Goal: Find specific page/section: Find specific page/section

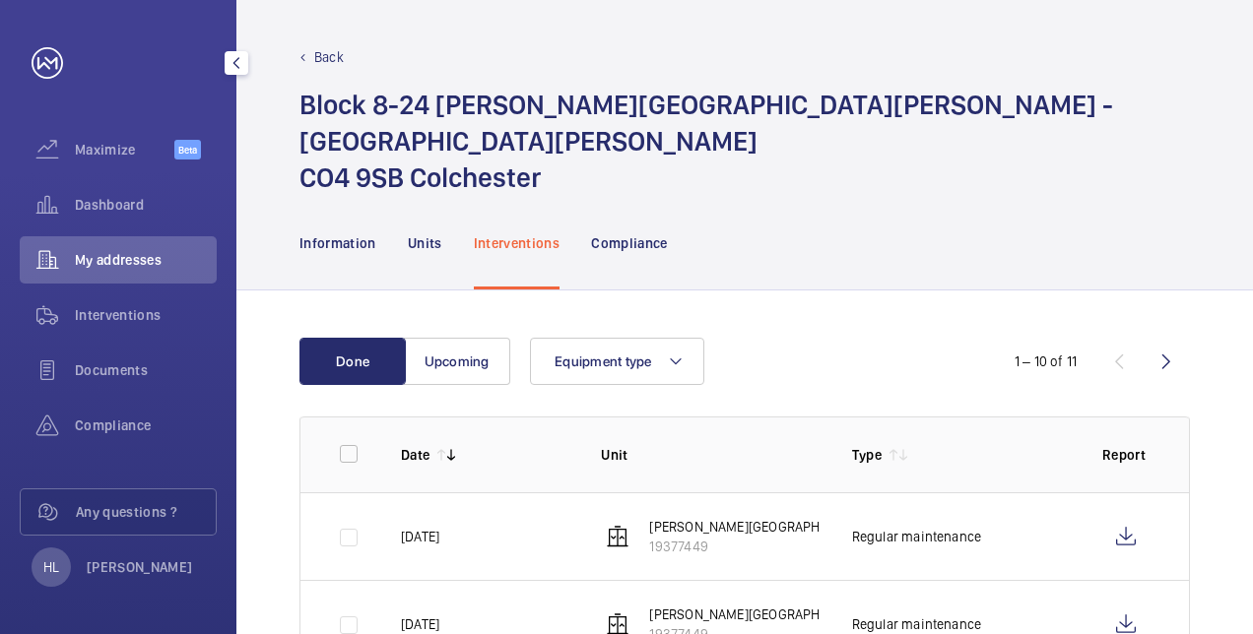
click at [158, 247] on div "My addresses" at bounding box center [118, 259] width 197 height 47
click at [322, 57] on p "Back" at bounding box center [329, 57] width 30 height 20
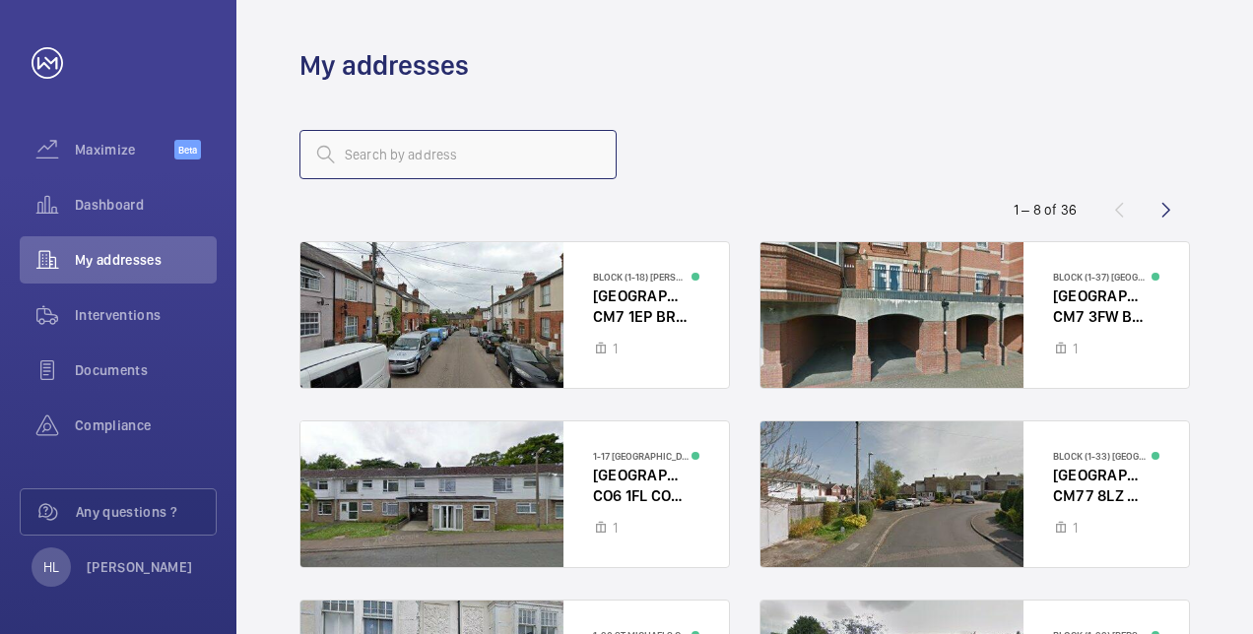
click at [416, 148] on input "text" at bounding box center [458, 154] width 317 height 49
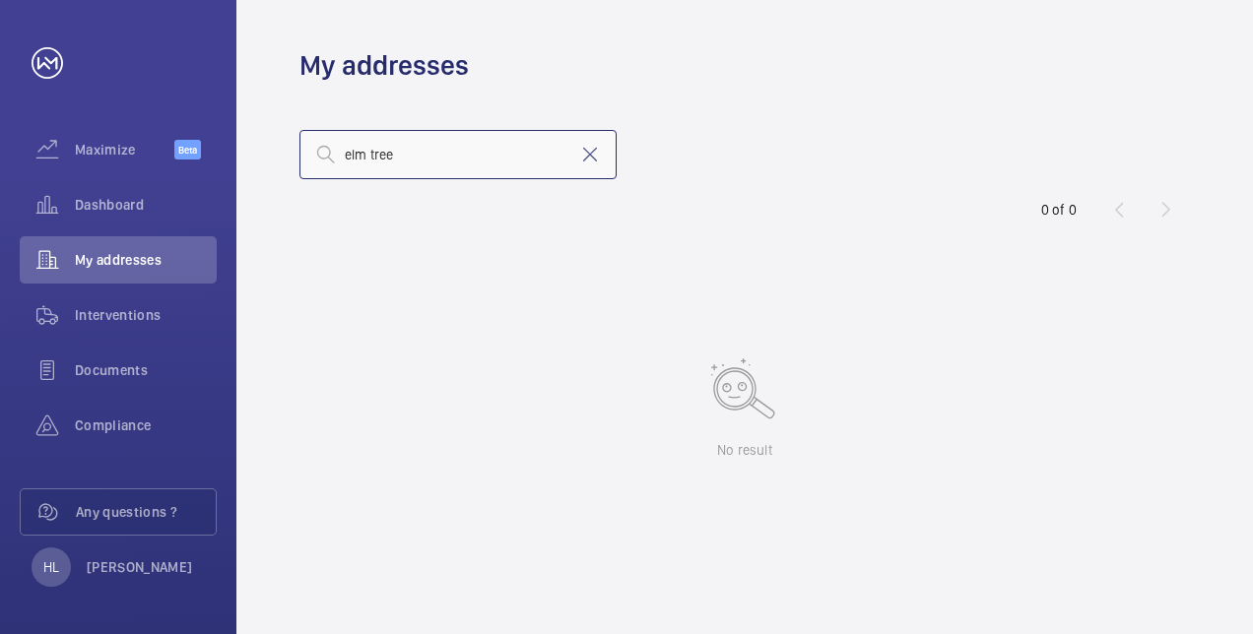
type input "elm tree"
click at [537, 240] on wm-front-async-data-loader "No result" at bounding box center [745, 405] width 891 height 366
click at [443, 144] on input "elm tree" at bounding box center [458, 154] width 317 height 49
click at [591, 153] on mat-icon at bounding box center [590, 155] width 24 height 24
click at [176, 262] on span "My addresses" at bounding box center [146, 260] width 142 height 20
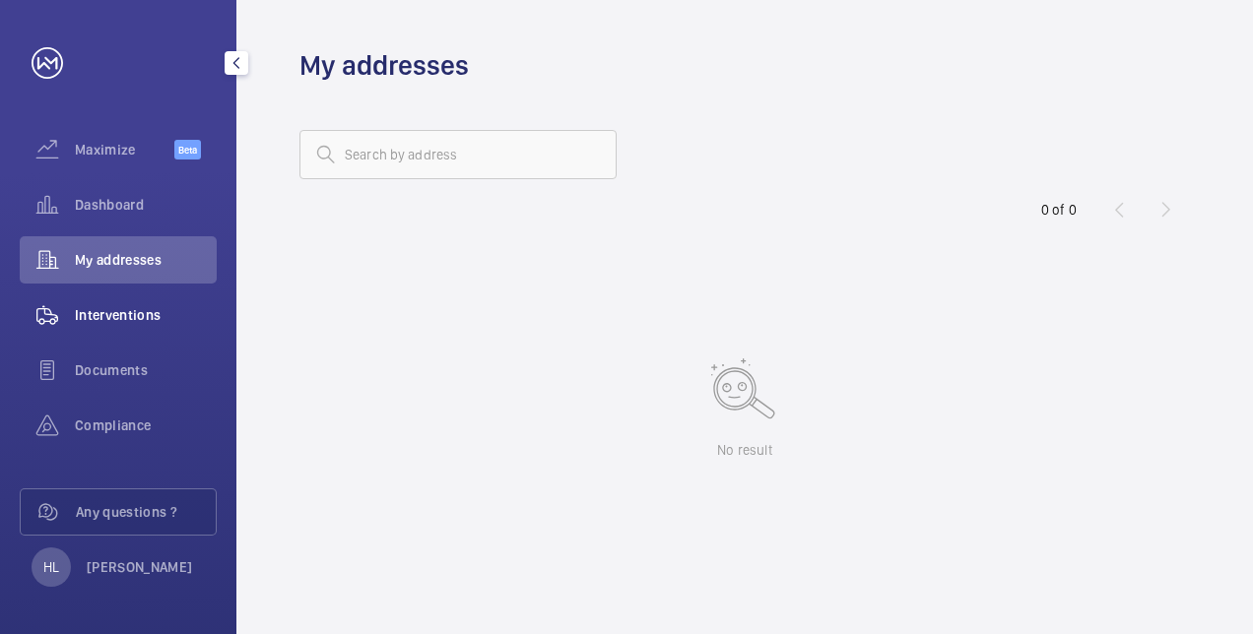
click at [140, 329] on div "Interventions" at bounding box center [118, 315] width 197 height 47
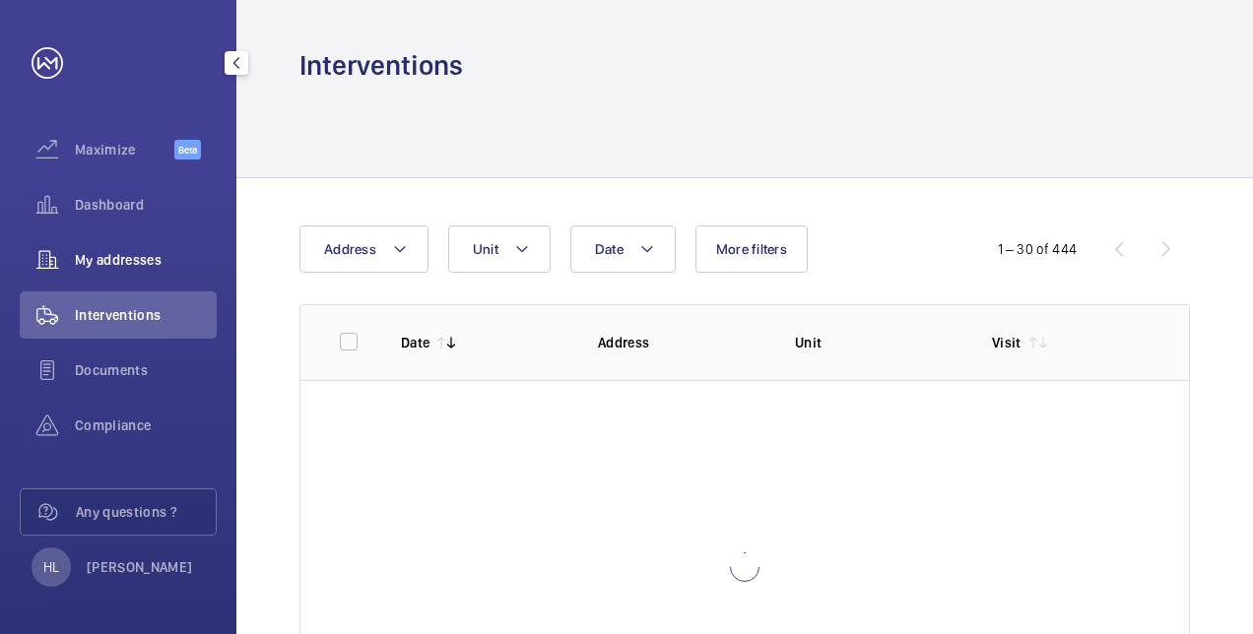
click at [138, 268] on span "My addresses" at bounding box center [146, 260] width 142 height 20
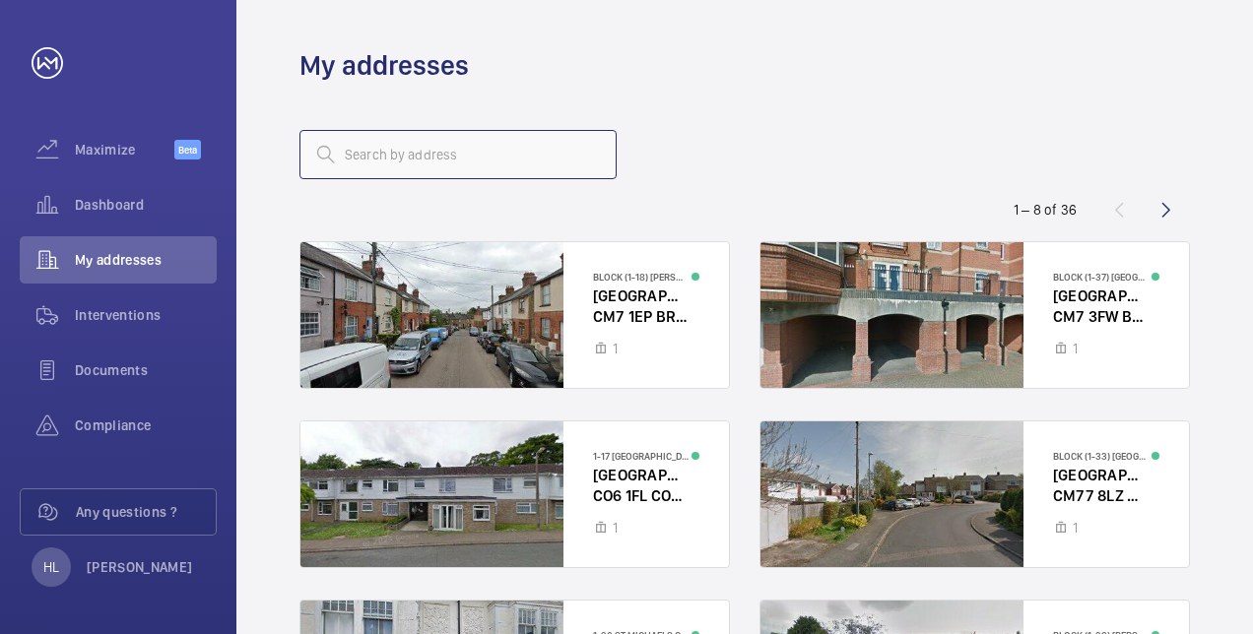
click at [383, 145] on input "text" at bounding box center [458, 154] width 317 height 49
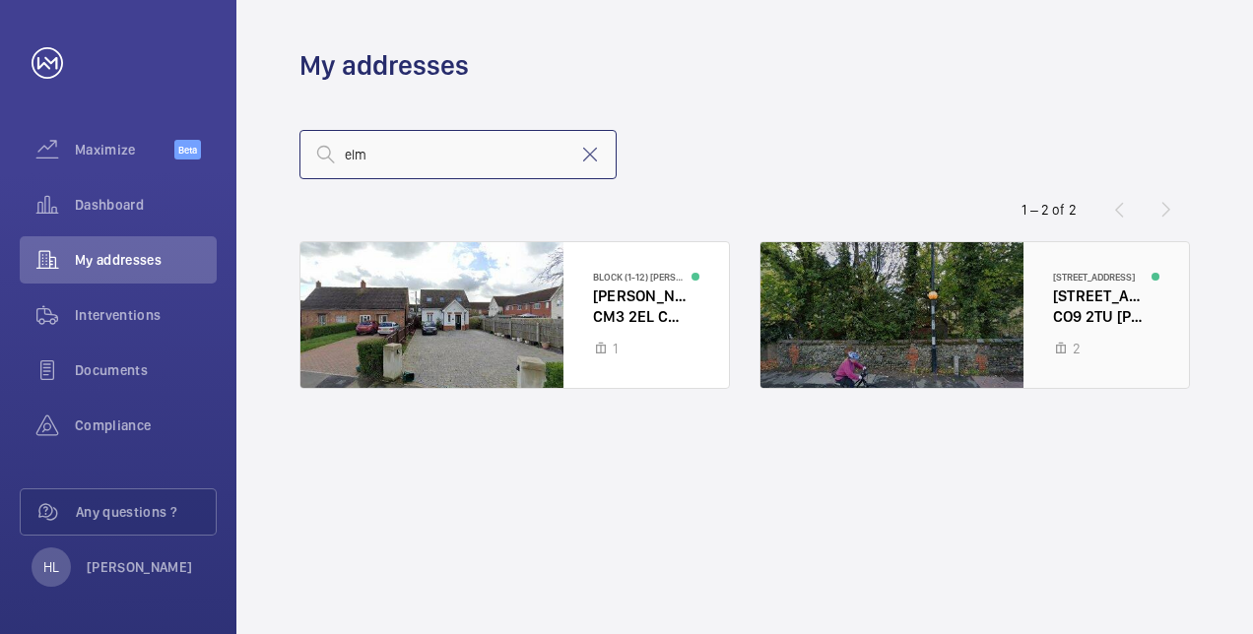
type input "elm"
click at [1033, 295] on div at bounding box center [975, 315] width 429 height 146
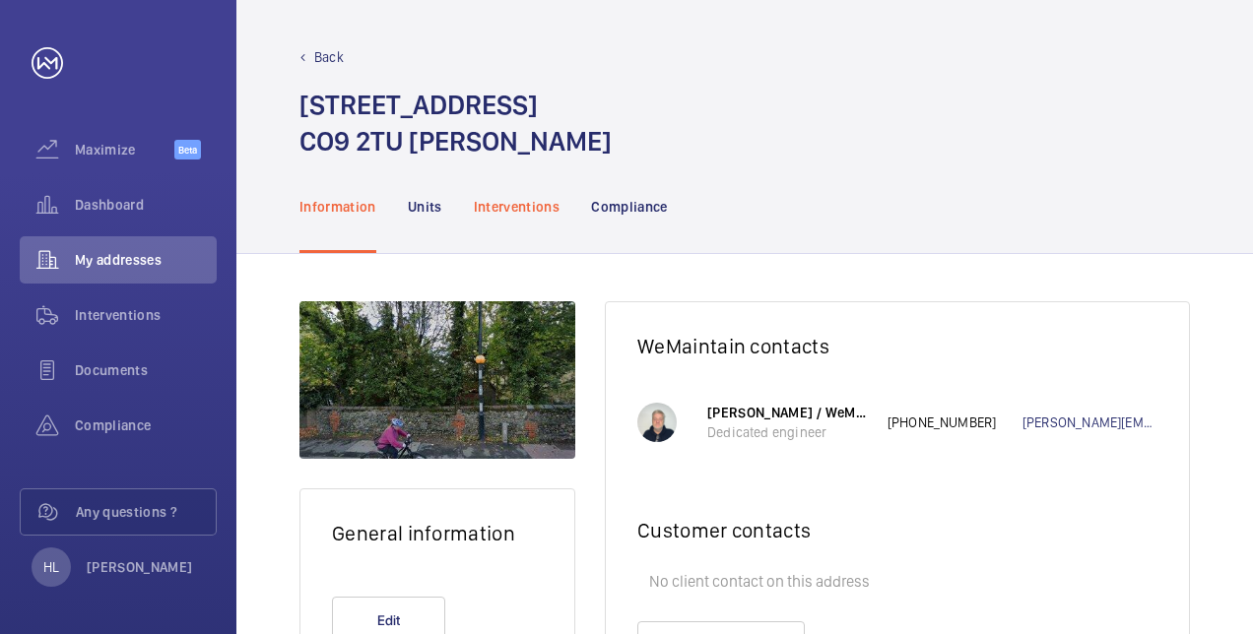
click at [493, 199] on p "Interventions" at bounding box center [517, 207] width 87 height 20
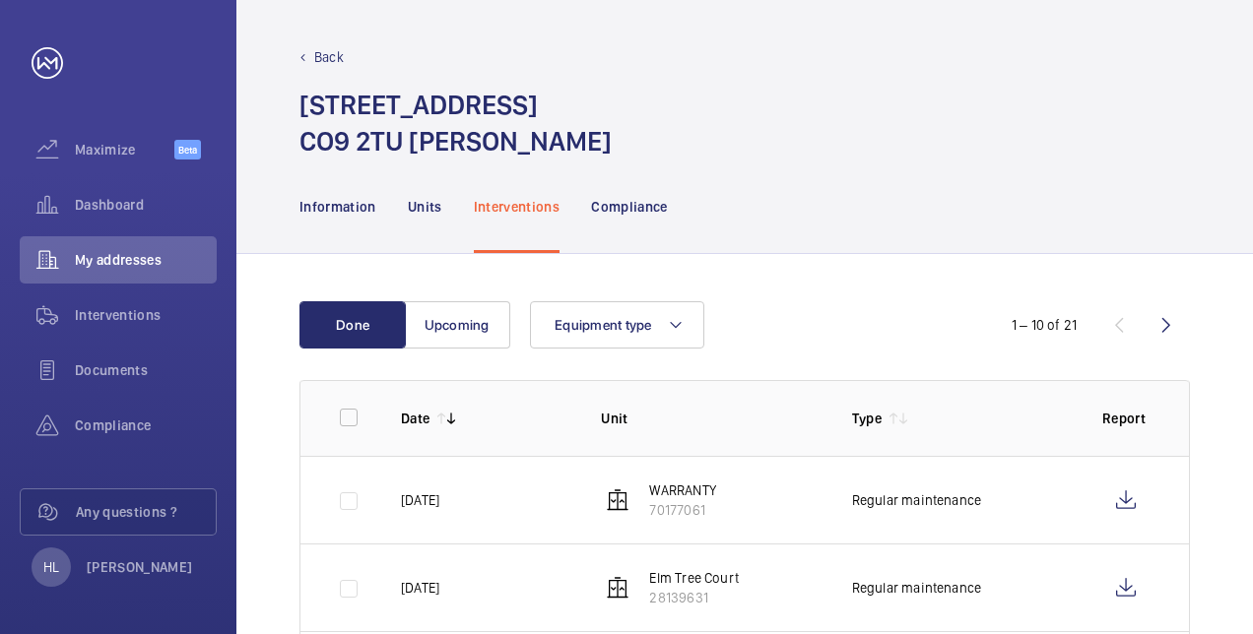
click at [345, 53] on div "Back" at bounding box center [745, 57] width 891 height 20
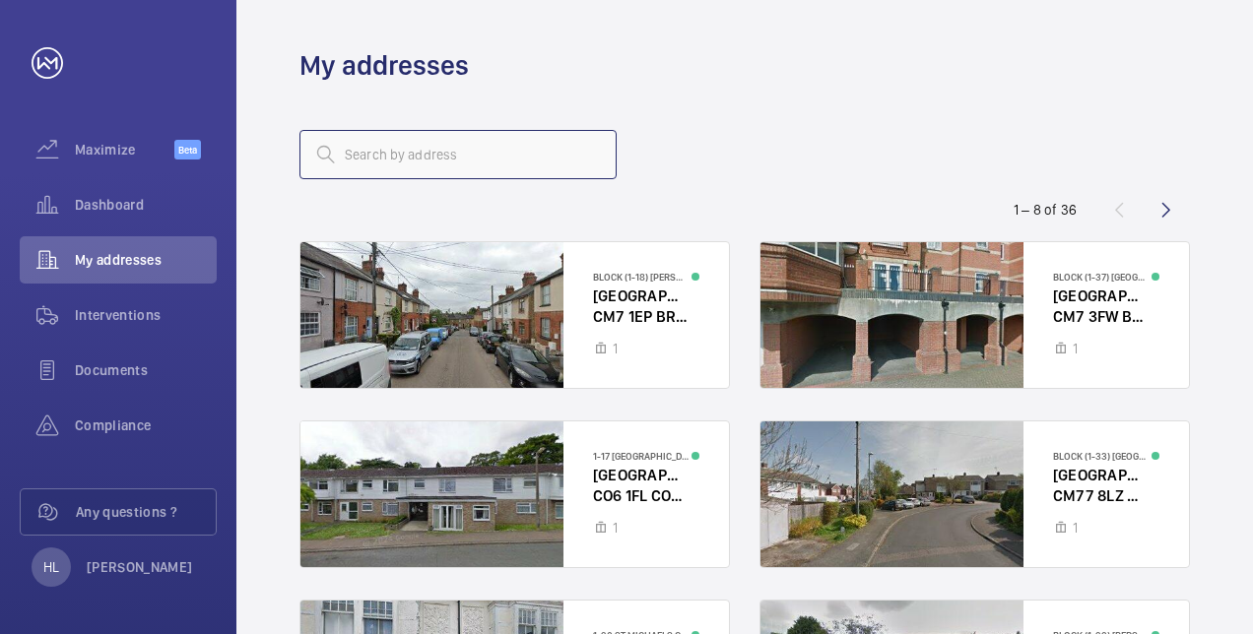
click at [394, 160] on input "text" at bounding box center [458, 154] width 317 height 49
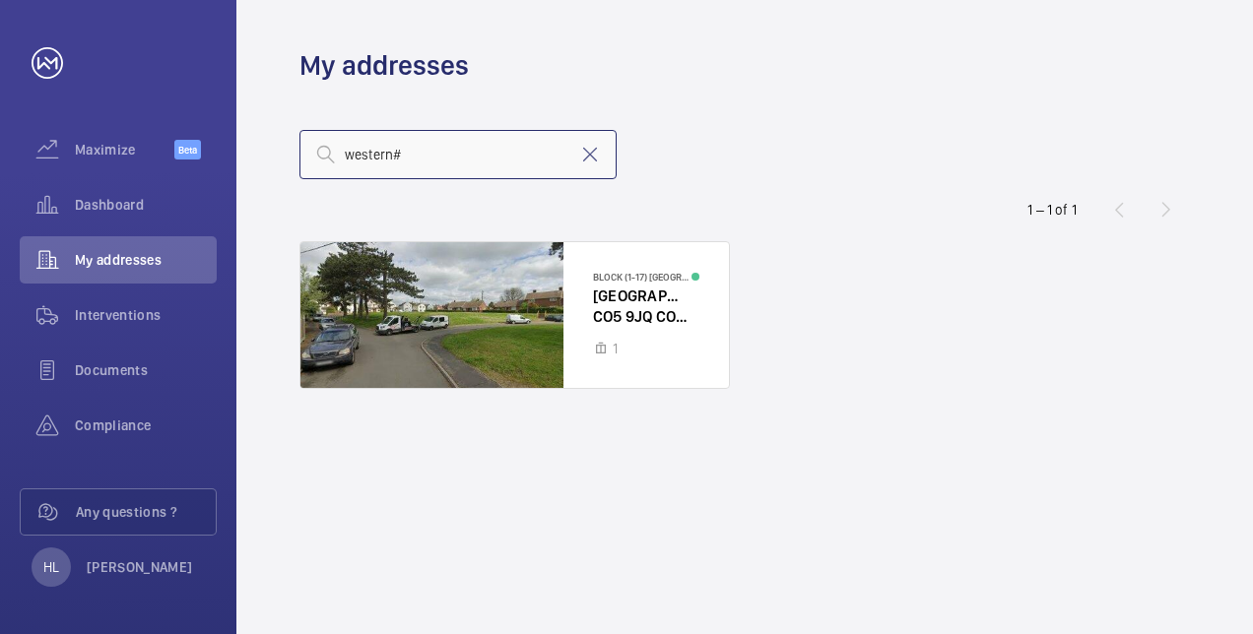
click at [432, 158] on input "western#" at bounding box center [458, 154] width 317 height 49
type input "western"
click at [501, 298] on div at bounding box center [515, 315] width 429 height 146
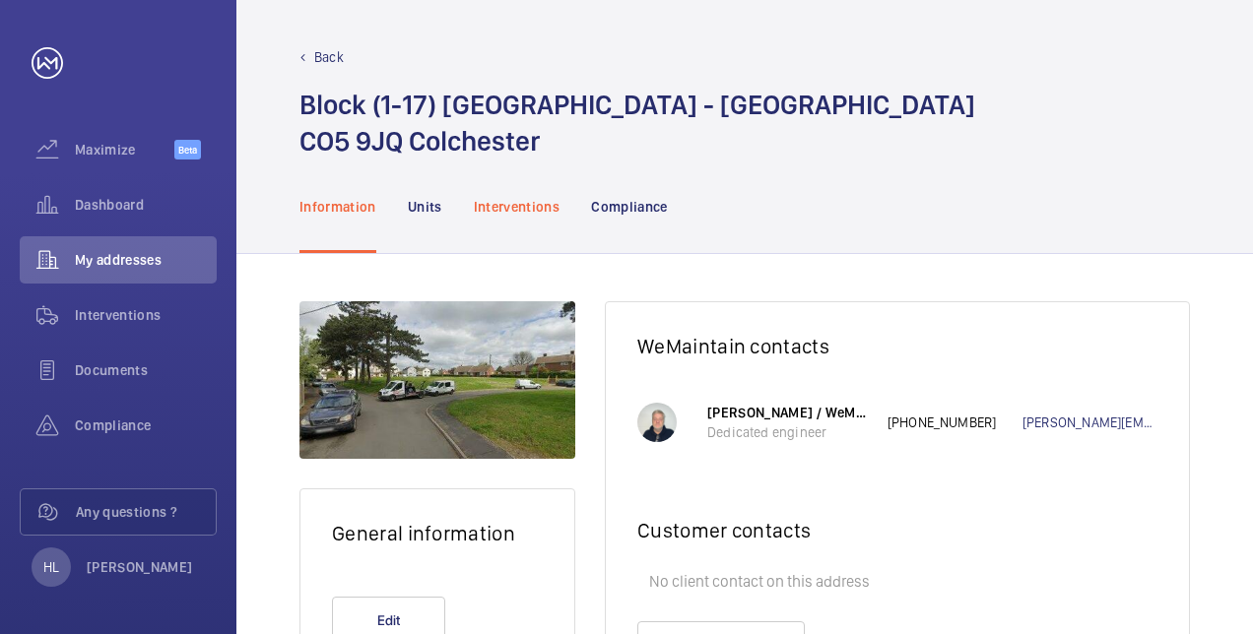
click at [518, 210] on p "Interventions" at bounding box center [517, 207] width 87 height 20
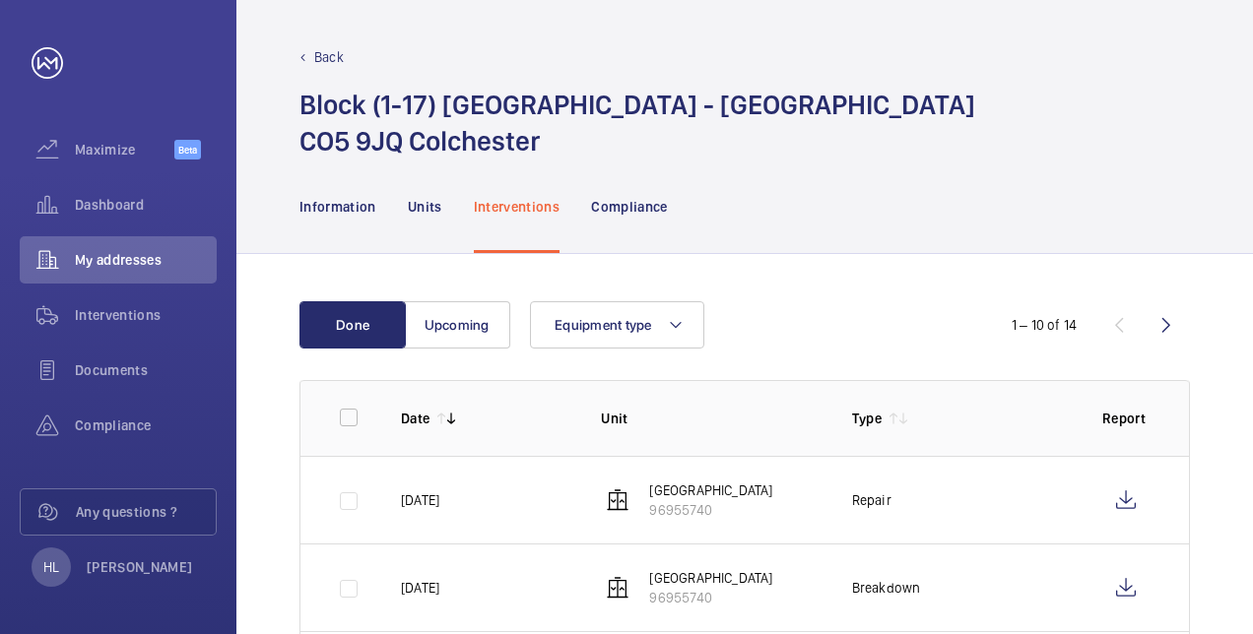
click at [322, 53] on p "Back" at bounding box center [329, 57] width 30 height 20
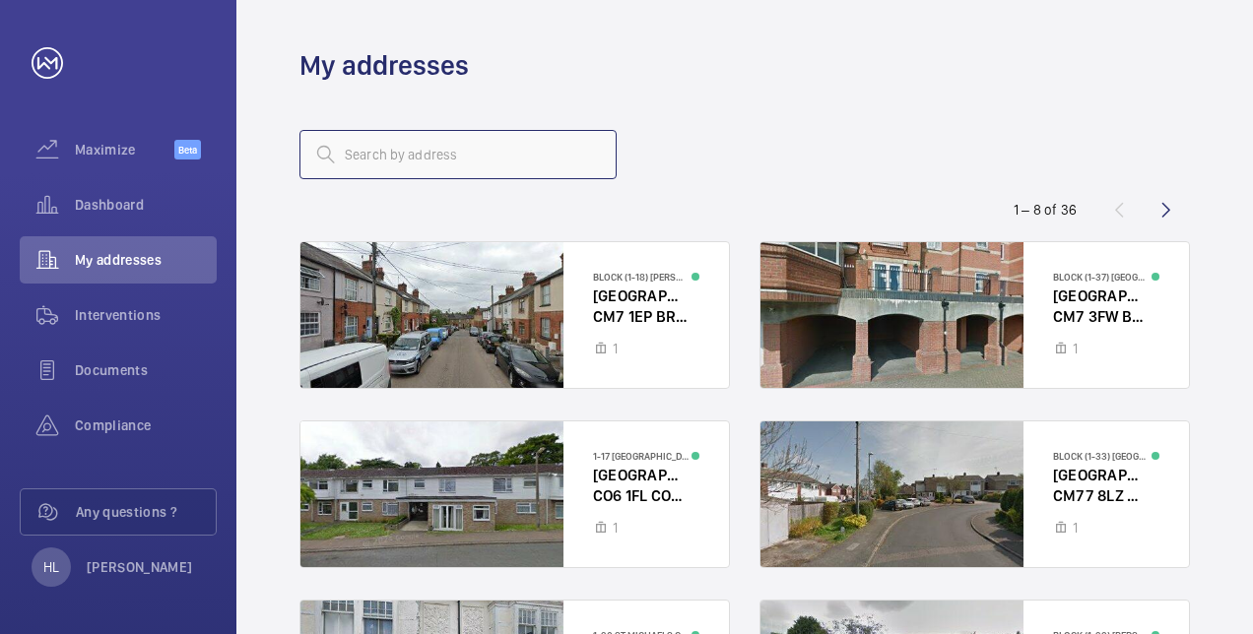
click at [414, 158] on input "text" at bounding box center [458, 154] width 317 height 49
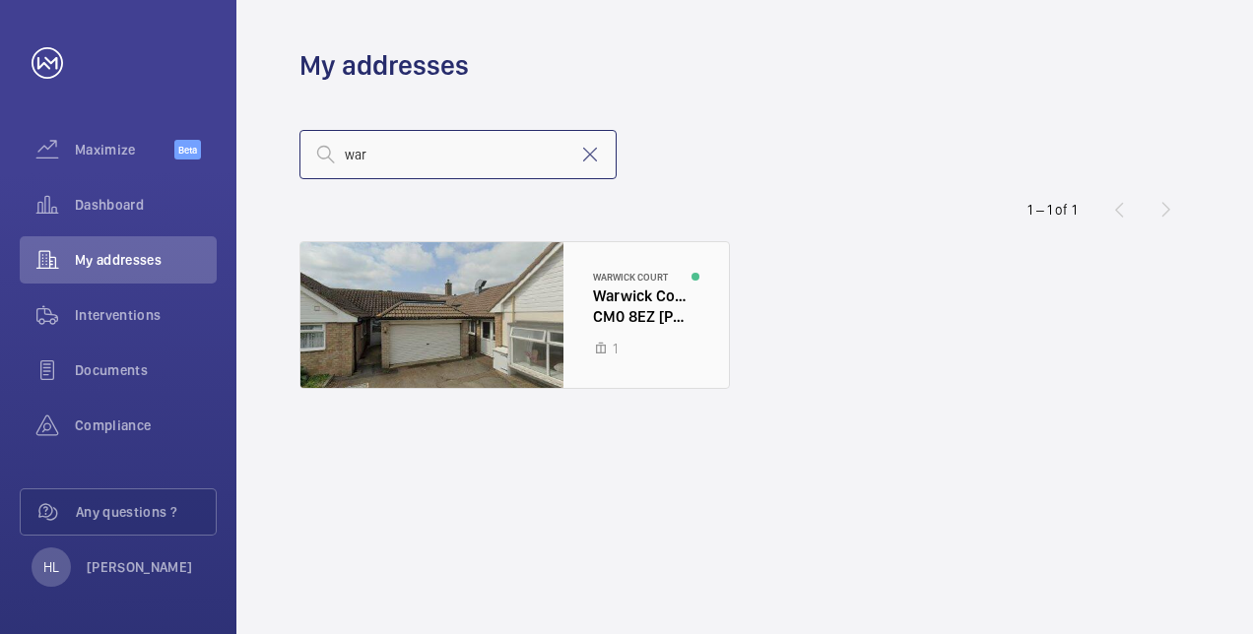
type input "war"
click at [561, 292] on div at bounding box center [515, 315] width 429 height 146
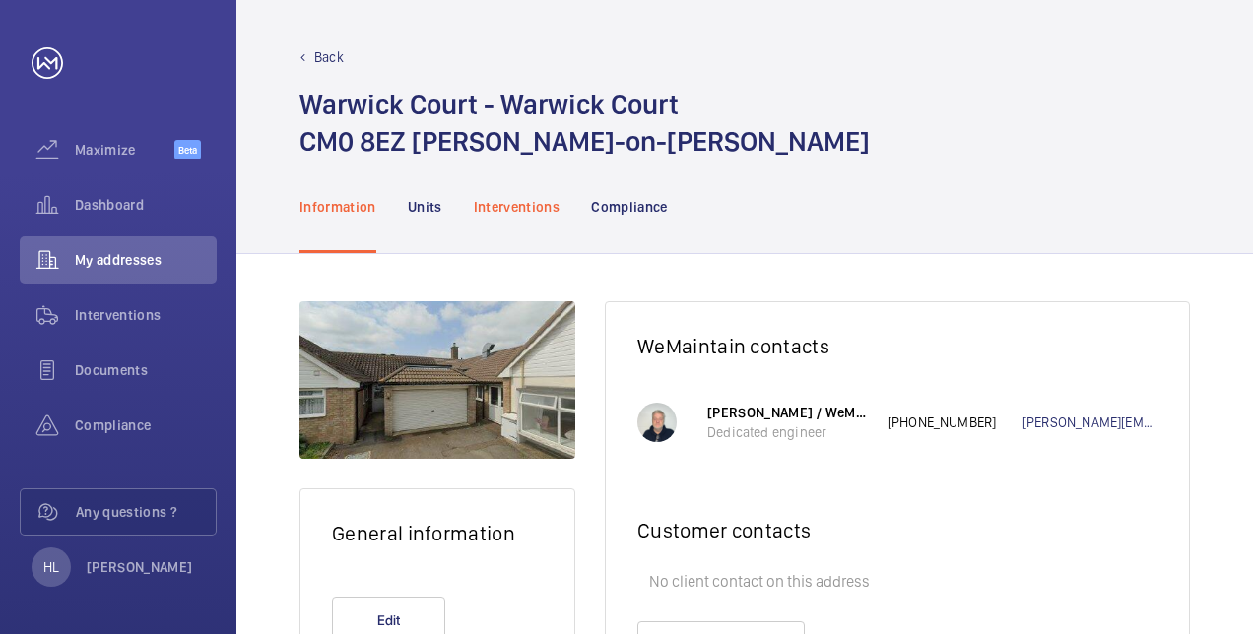
click at [529, 192] on div "Interventions" at bounding box center [517, 207] width 87 height 94
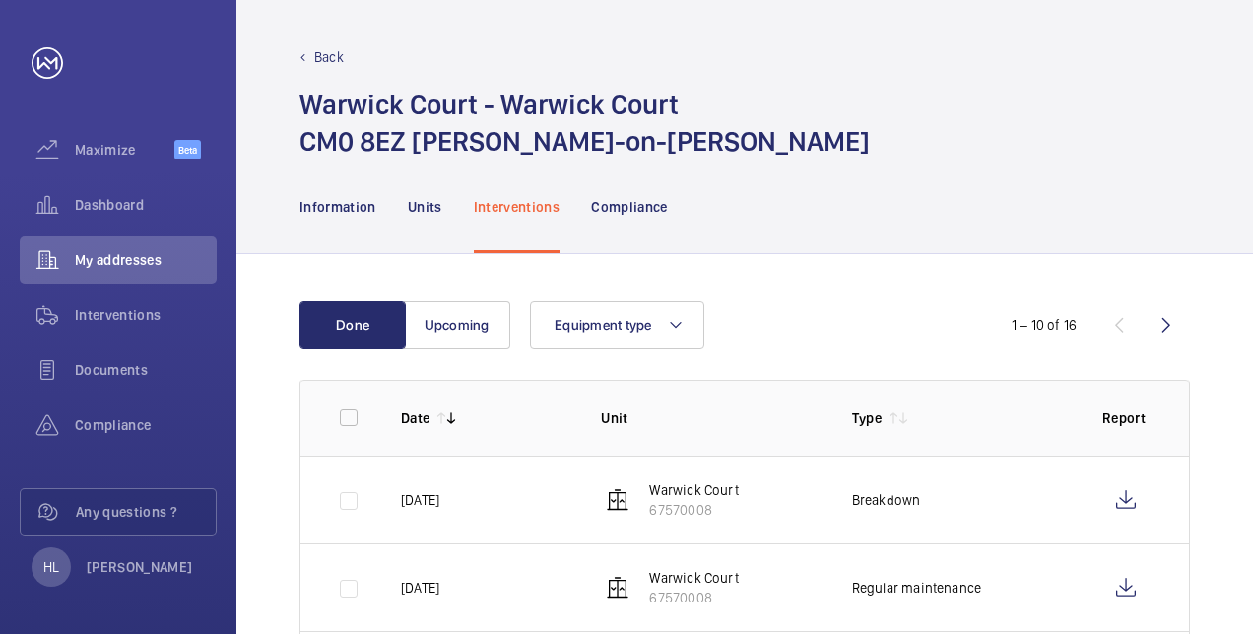
click at [325, 55] on p "Back" at bounding box center [329, 57] width 30 height 20
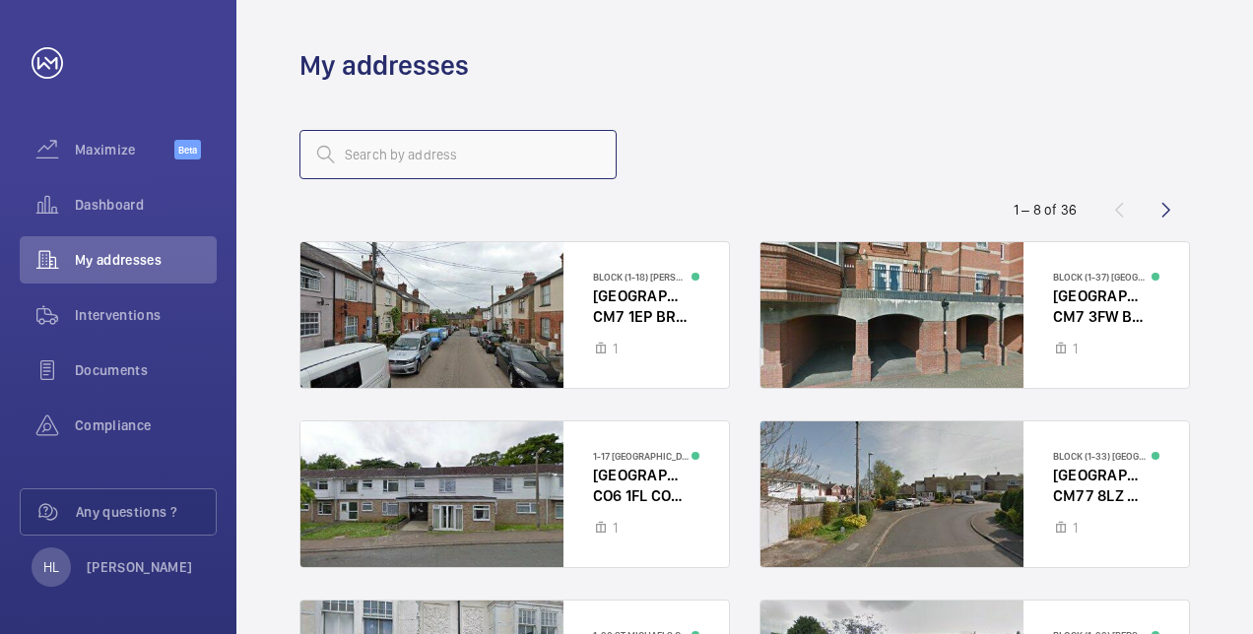
click at [451, 171] on input "text" at bounding box center [458, 154] width 317 height 49
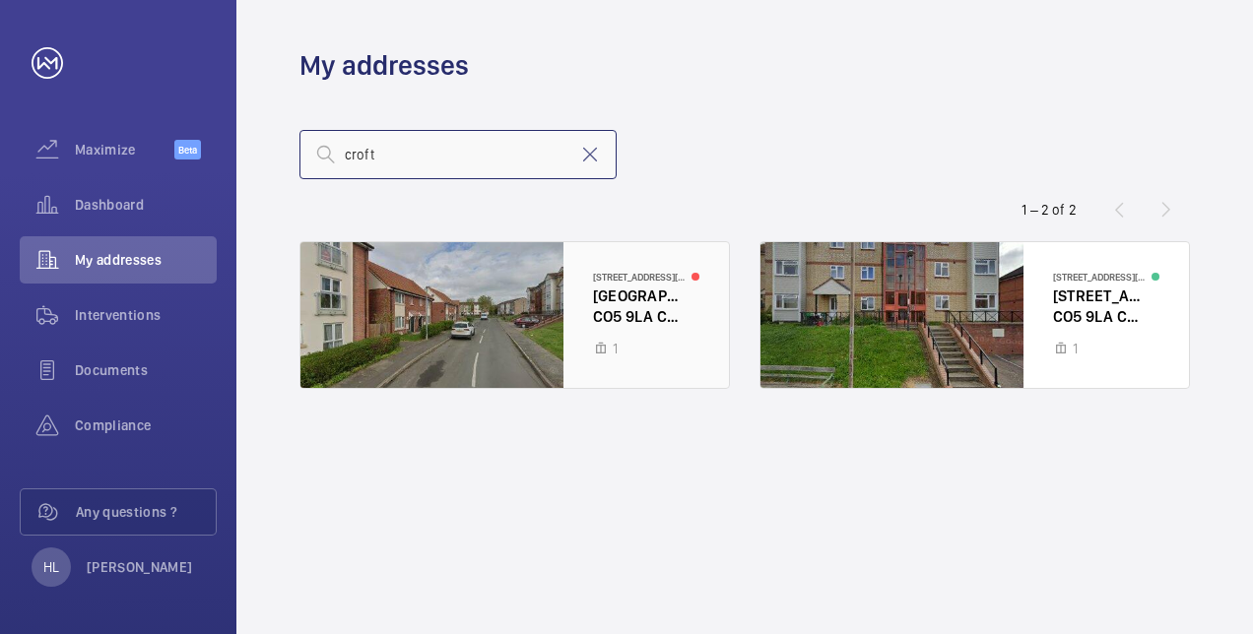
type input "croft"
click at [632, 303] on div at bounding box center [515, 315] width 429 height 146
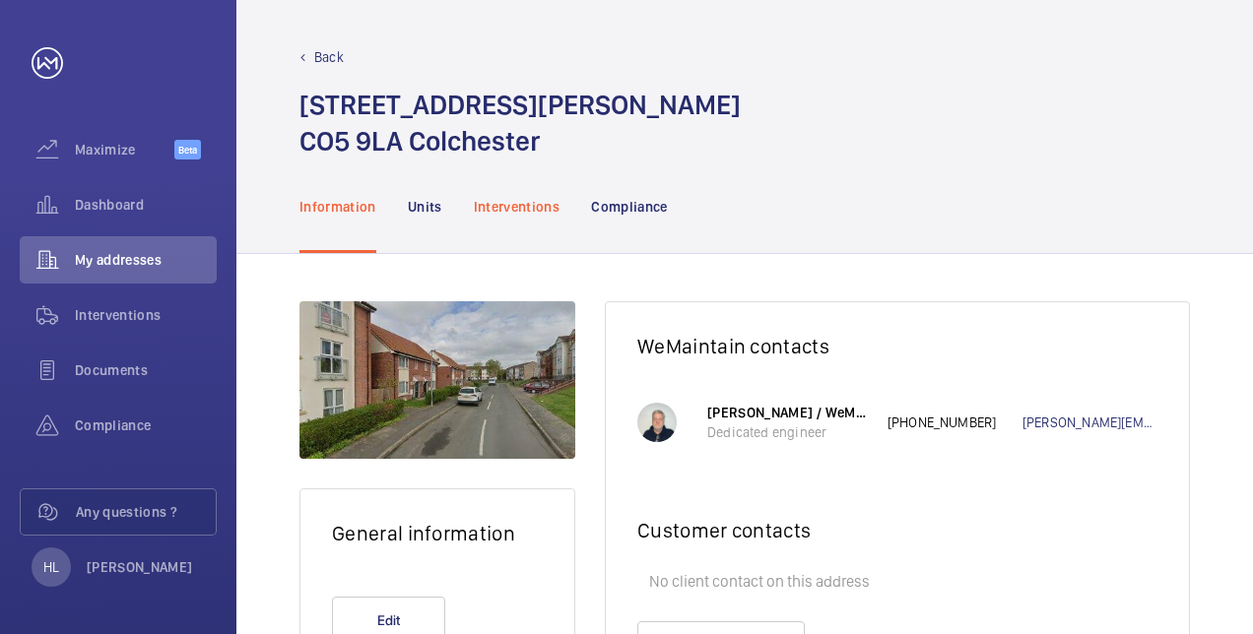
click at [534, 205] on p "Interventions" at bounding box center [517, 207] width 87 height 20
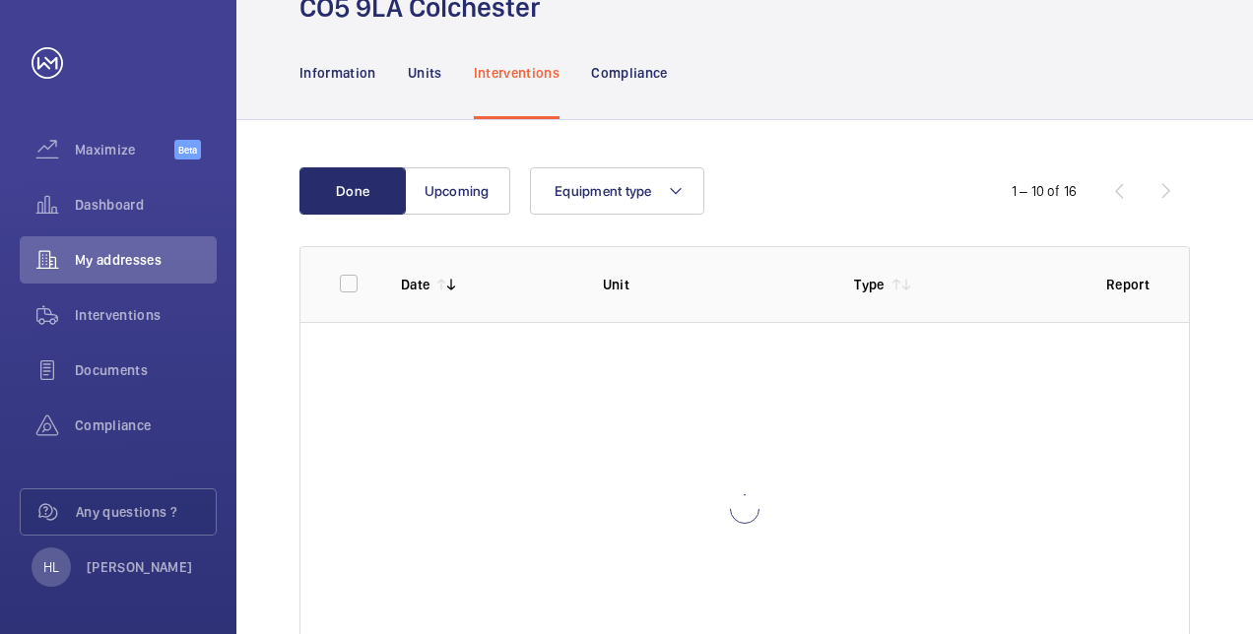
scroll to position [242, 0]
